Goal: Task Accomplishment & Management: Use online tool/utility

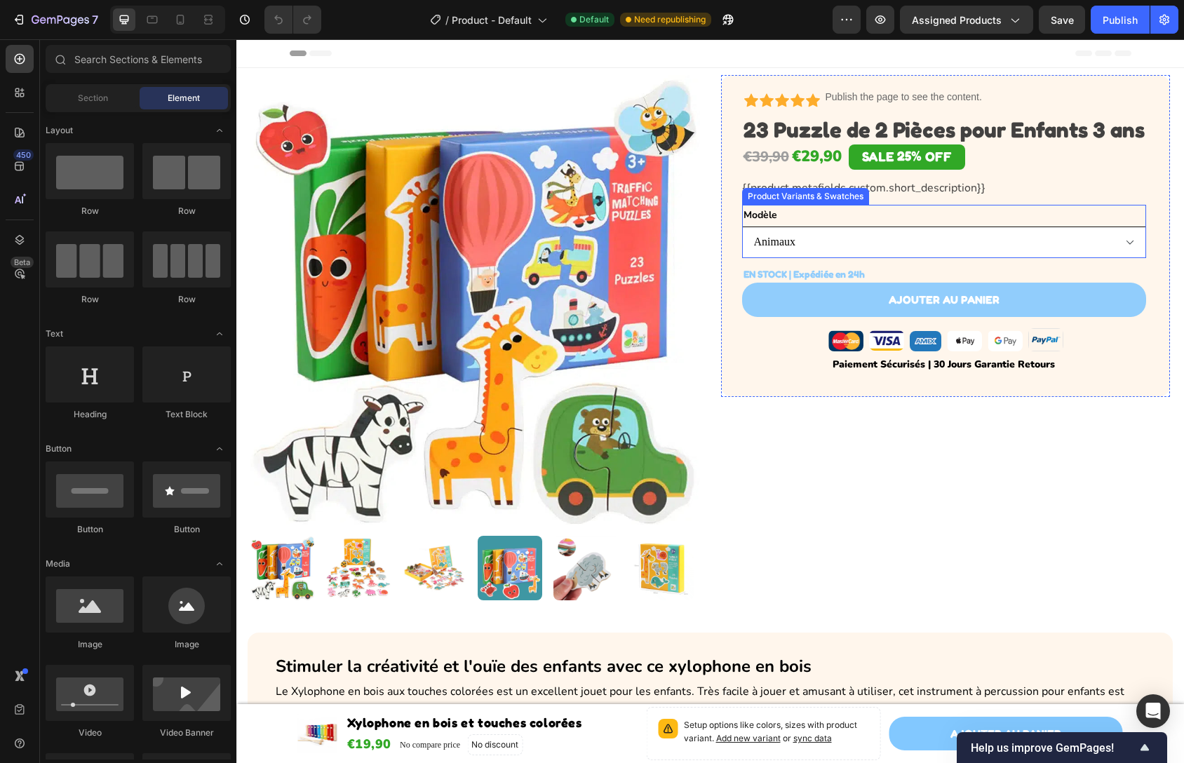
click at [851, 258] on select "Animaux Transports Fruits" at bounding box center [944, 243] width 405 height 32
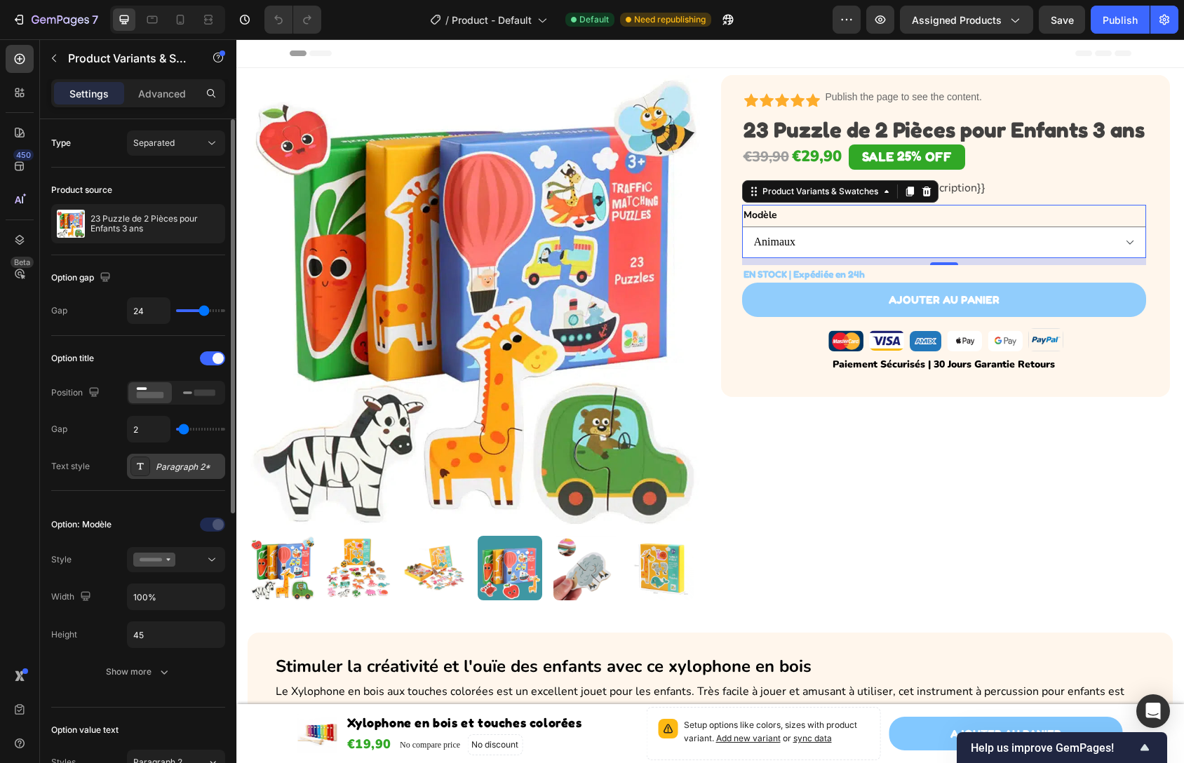
click at [180, 468] on div "Paragraph 2*" at bounding box center [189, 467] width 66 height 13
click at [83, 516] on div "Option: Modèle" at bounding box center [81, 524] width 60 height 22
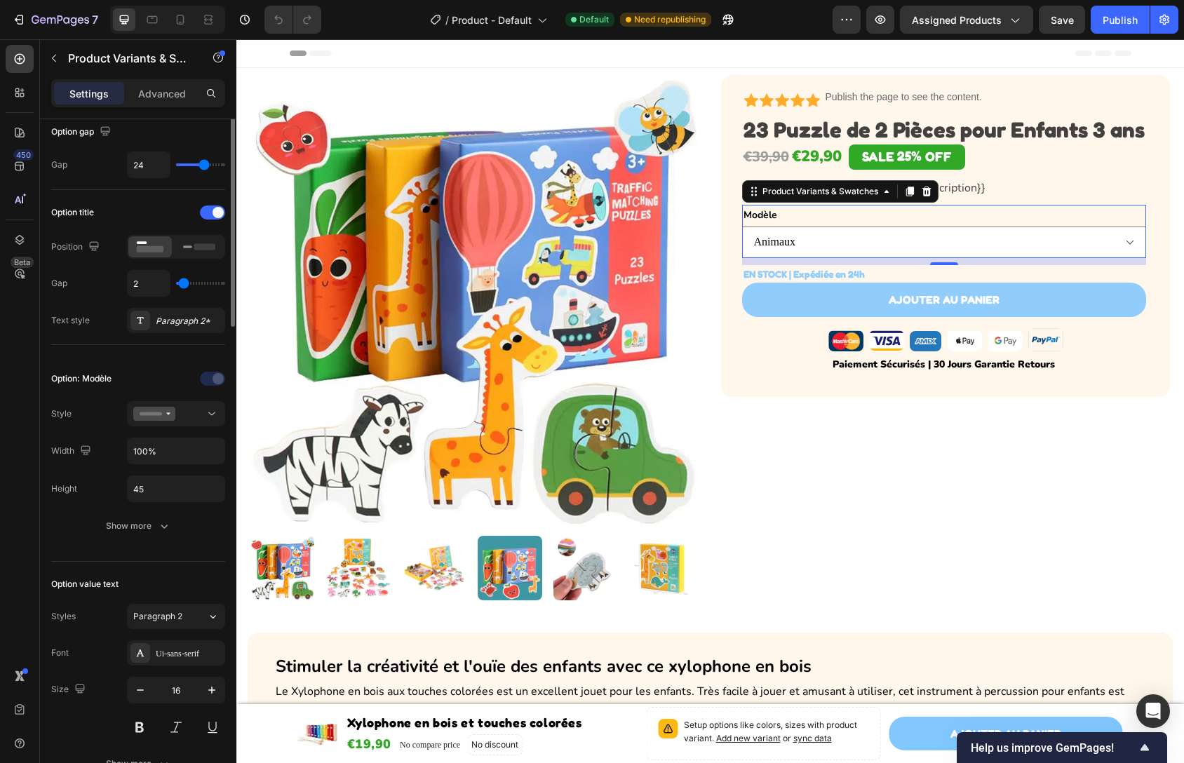
scroll to position [217, 0]
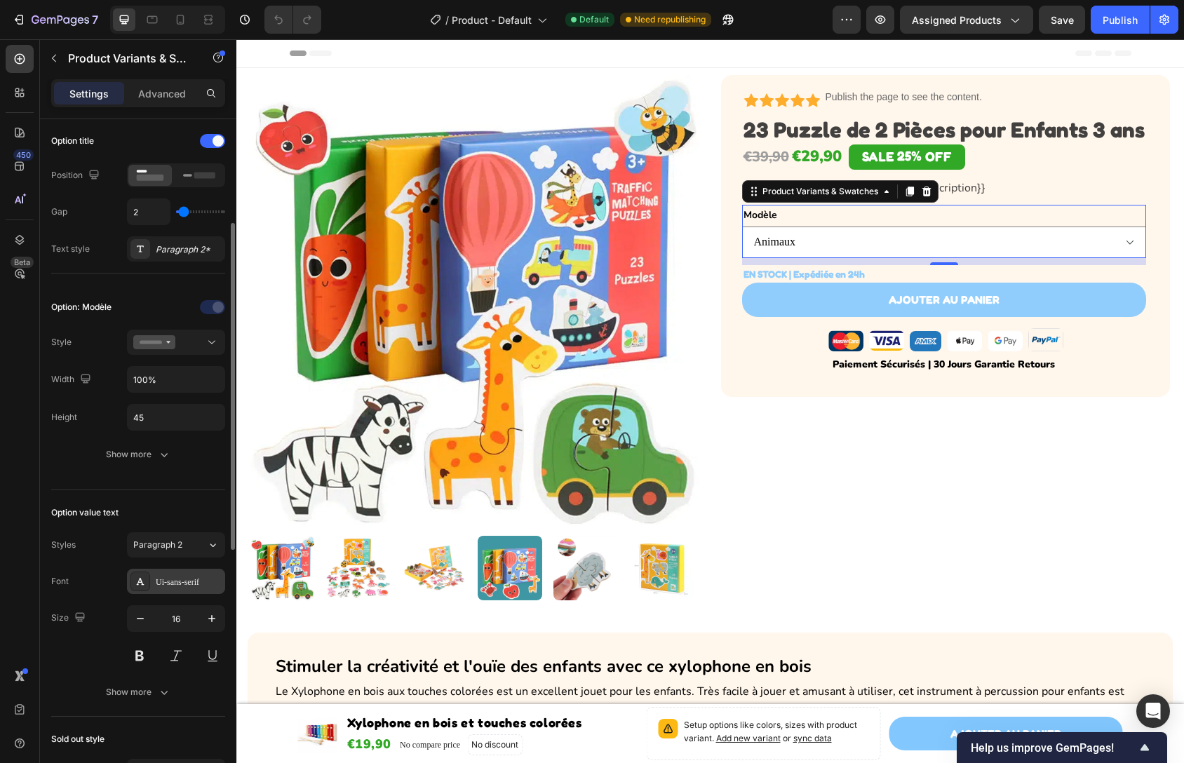
click at [187, 580] on div "Ui-sans-serif" at bounding box center [189, 582] width 66 height 13
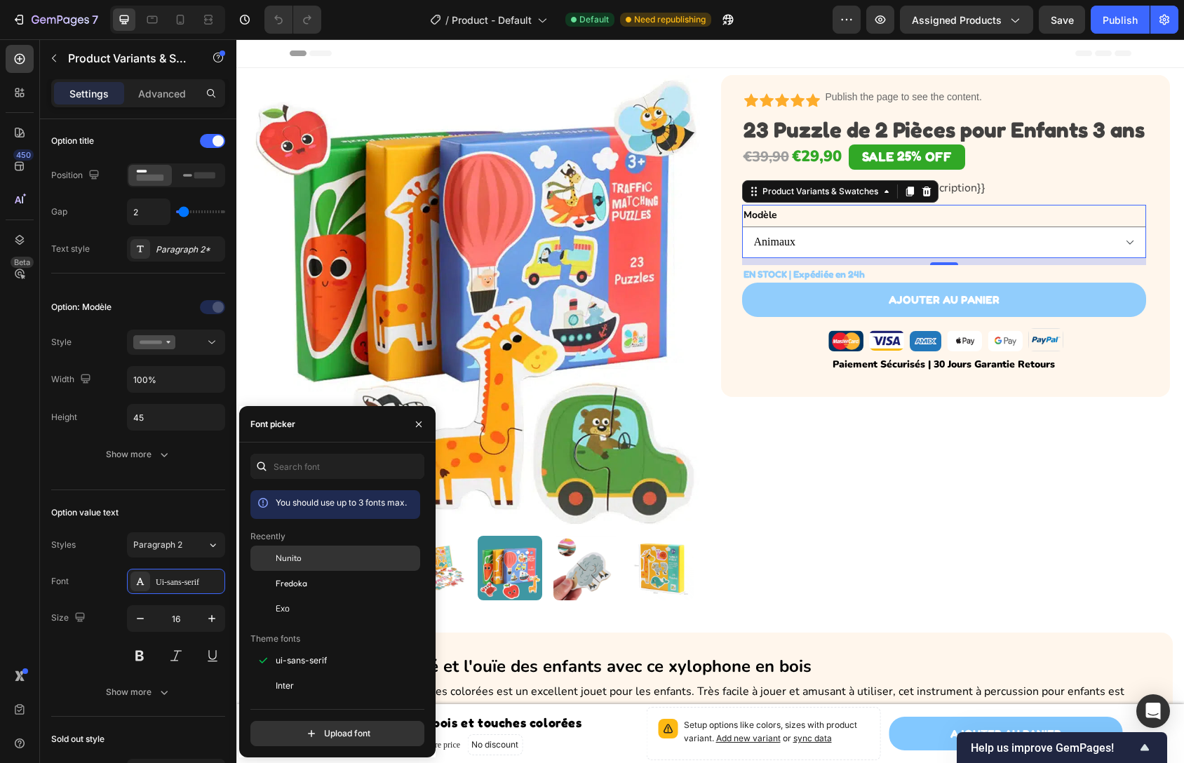
click at [328, 558] on div "Nunito" at bounding box center [347, 558] width 142 height 13
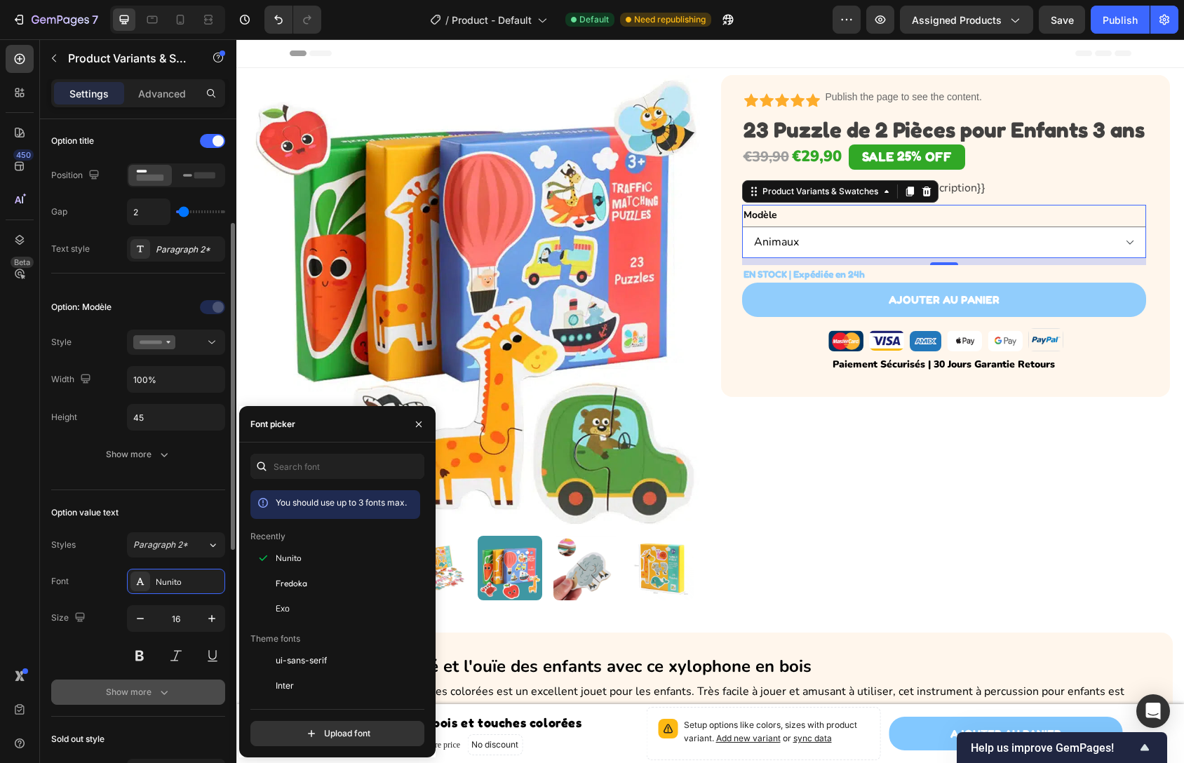
click at [127, 671] on div "Show more" at bounding box center [138, 692] width 65 height 14
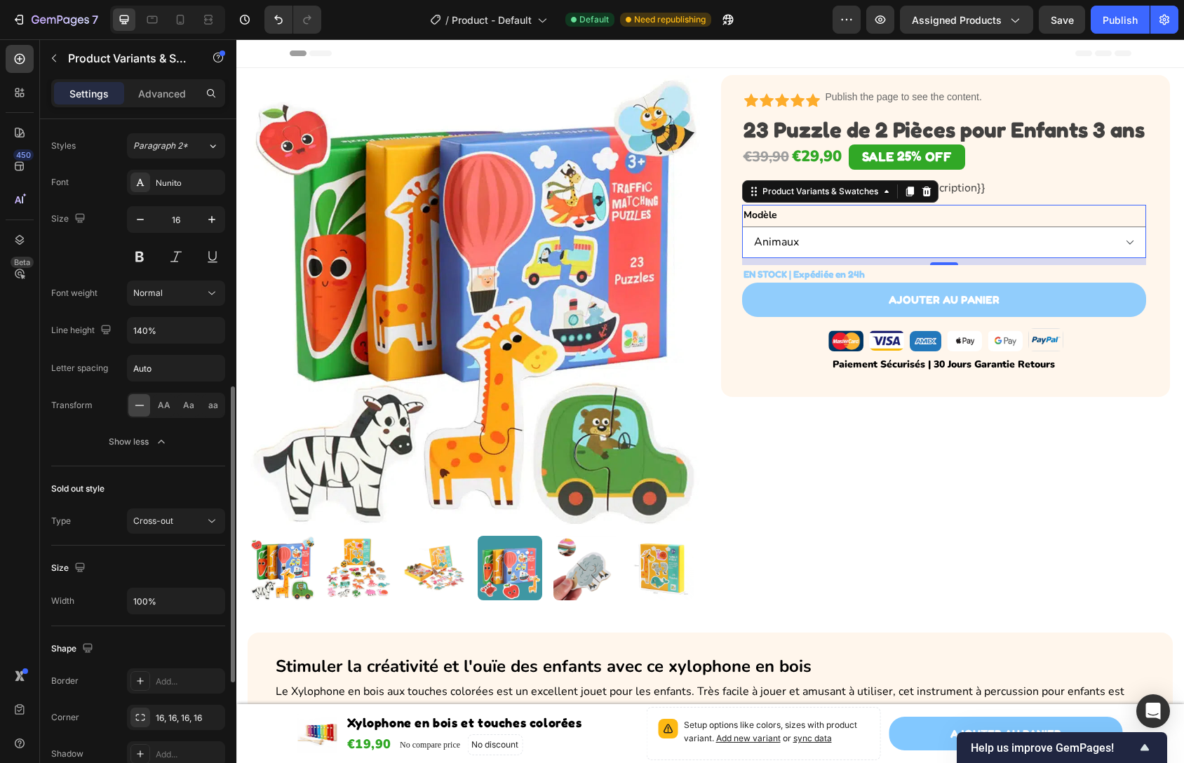
scroll to position [672, 0]
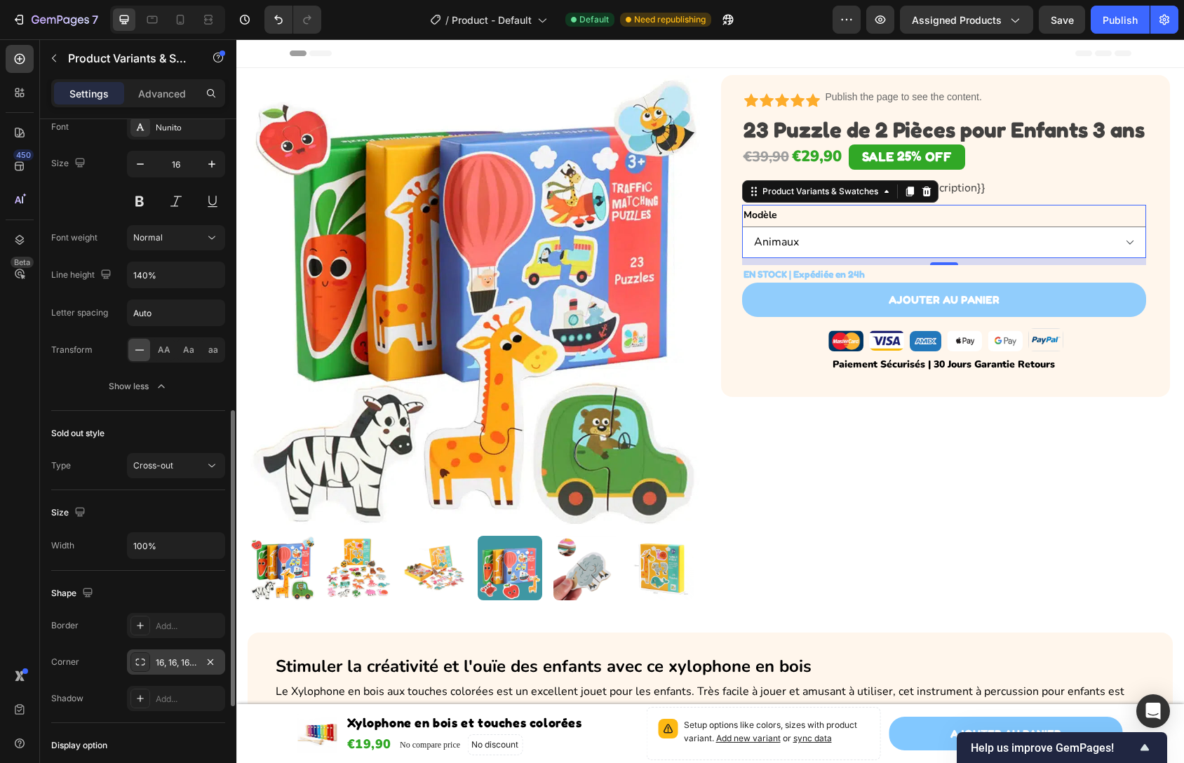
click at [180, 666] on div "16, 16, 16, 16" at bounding box center [176, 662] width 41 height 13
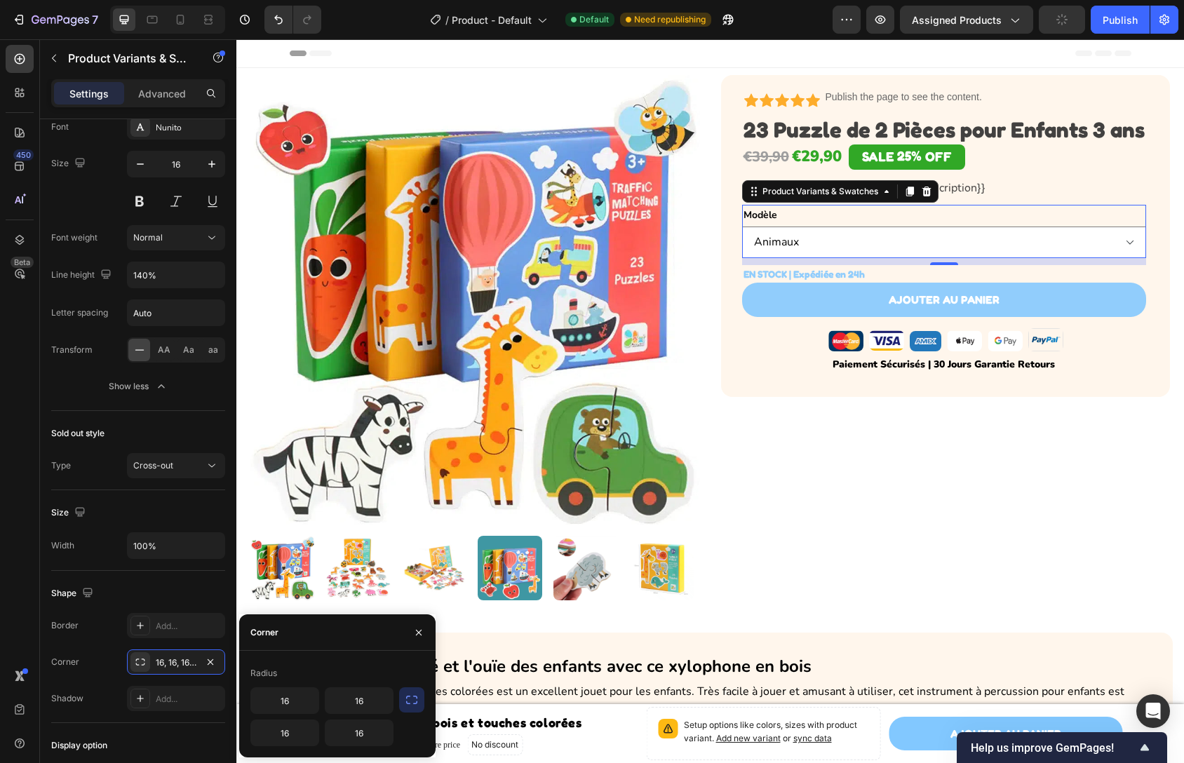
click at [410, 671] on icon "button" at bounding box center [412, 700] width 14 height 14
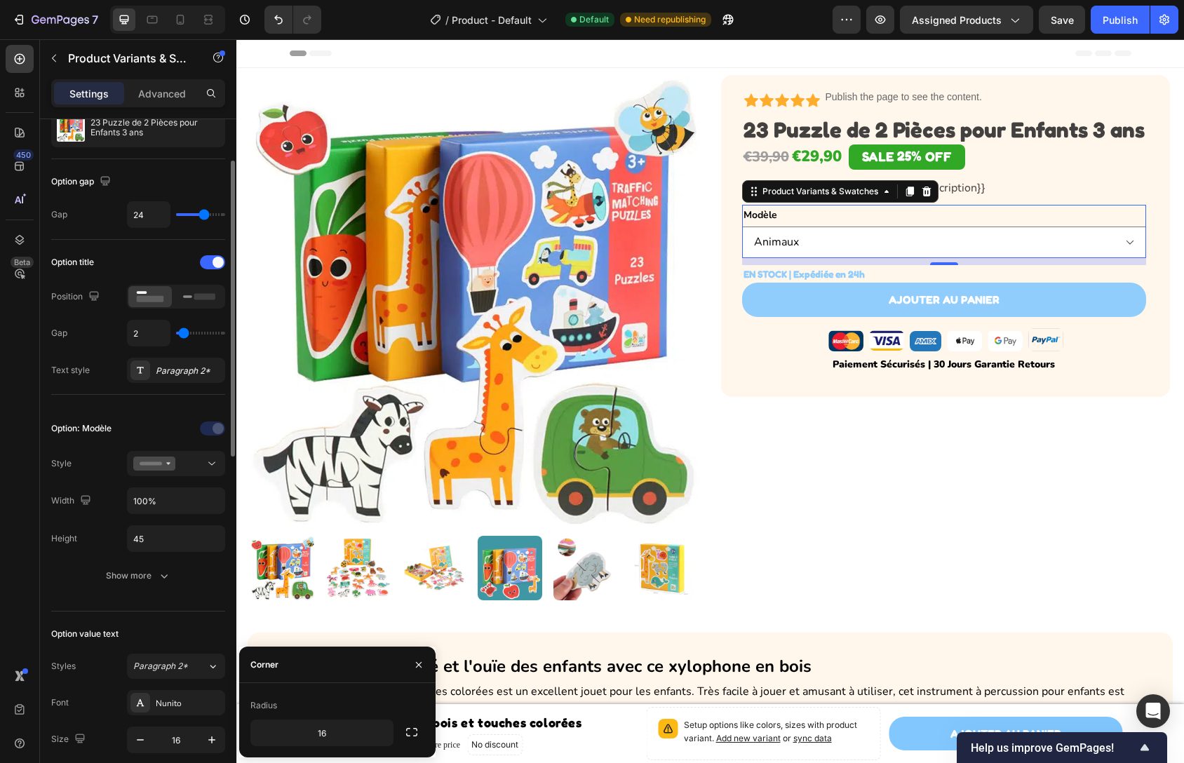
scroll to position [0, 0]
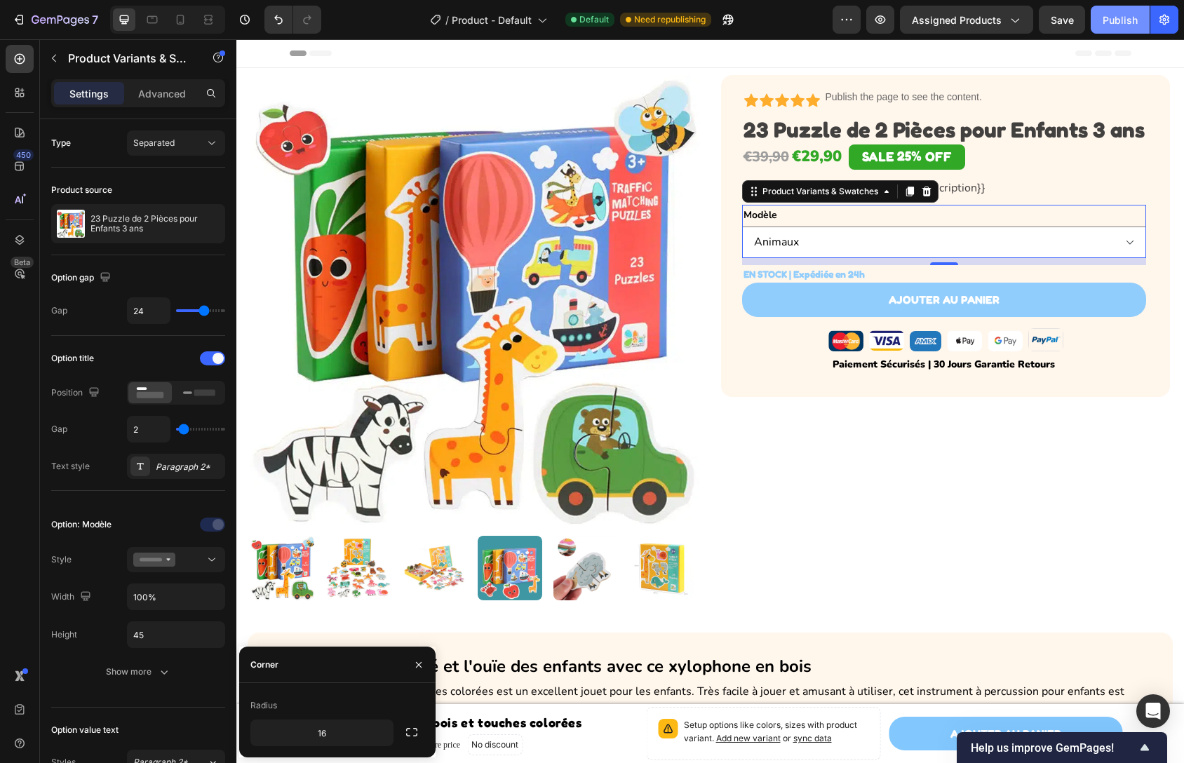
click at [1120, 27] on button "Publish" at bounding box center [1120, 20] width 59 height 28
